Goal: Information Seeking & Learning: Learn about a topic

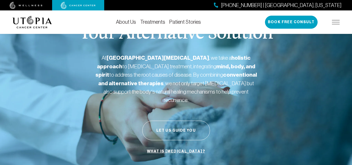
scroll to position [21, 0]
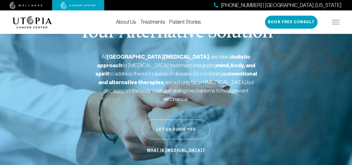
click at [175, 145] on link "What is [MEDICAL_DATA]?" at bounding box center [176, 150] width 61 height 10
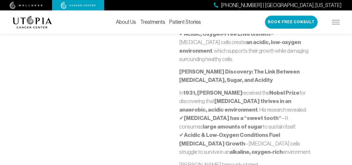
scroll to position [333, 0]
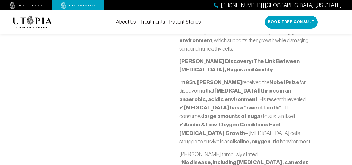
click at [175, 141] on div "The simplest yet most accurate answer is that [MEDICAL_DATA] is [MEDICAL_DATA] …" at bounding box center [106, 65] width 139 height 303
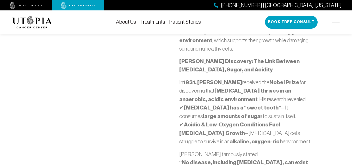
click at [175, 141] on div "The simplest yet most accurate answer is that [MEDICAL_DATA] is [MEDICAL_DATA] …" at bounding box center [106, 65] width 139 height 303
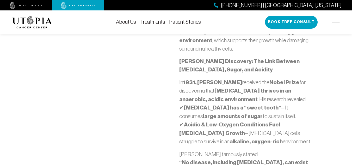
click at [175, 141] on div "The simplest yet most accurate answer is that [MEDICAL_DATA] is [MEDICAL_DATA] …" at bounding box center [106, 65] width 139 height 303
